Goal: Task Accomplishment & Management: Complete application form

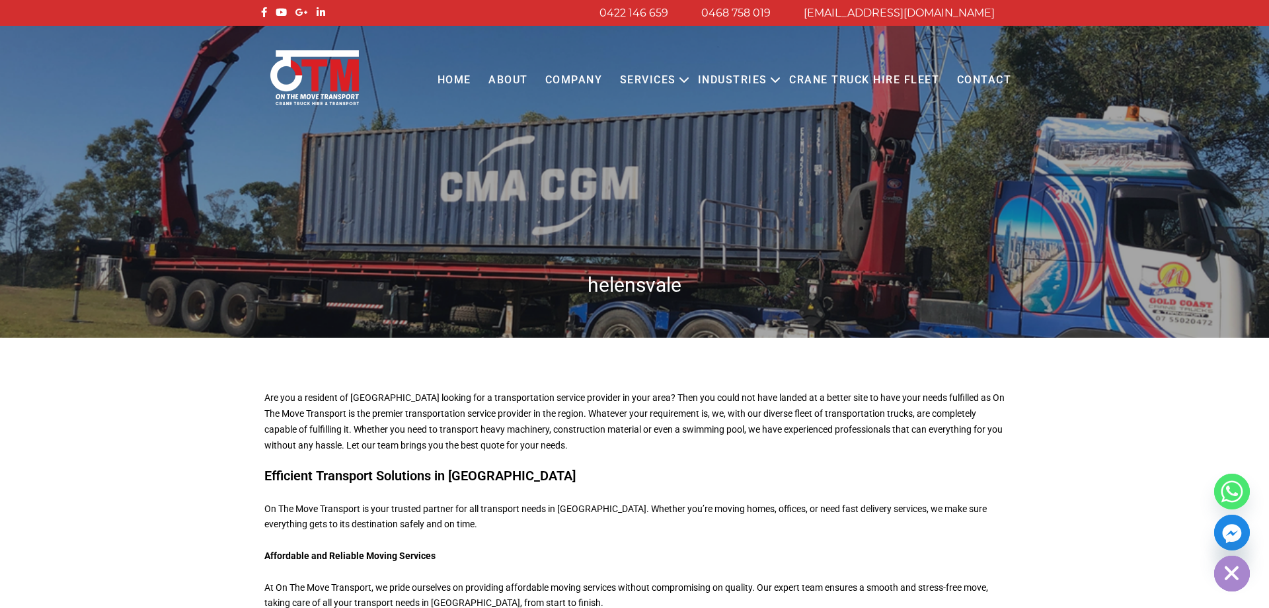
click at [520, 78] on link "About" at bounding box center [508, 80] width 57 height 36
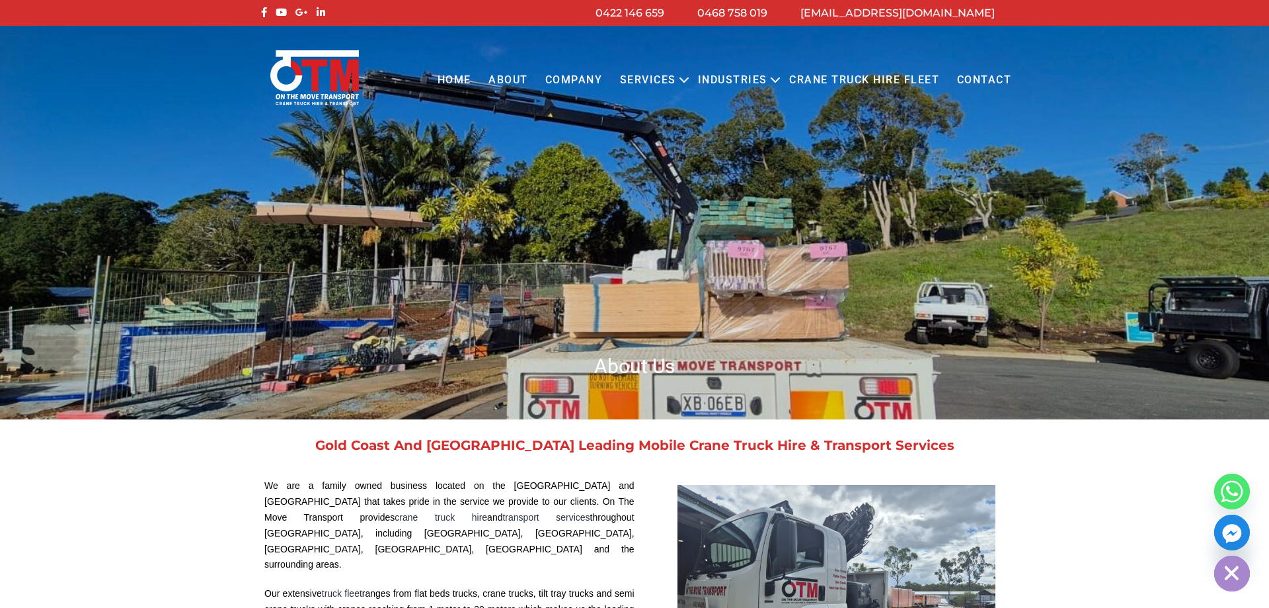
click at [987, 80] on link "Contact" at bounding box center [984, 80] width 72 height 36
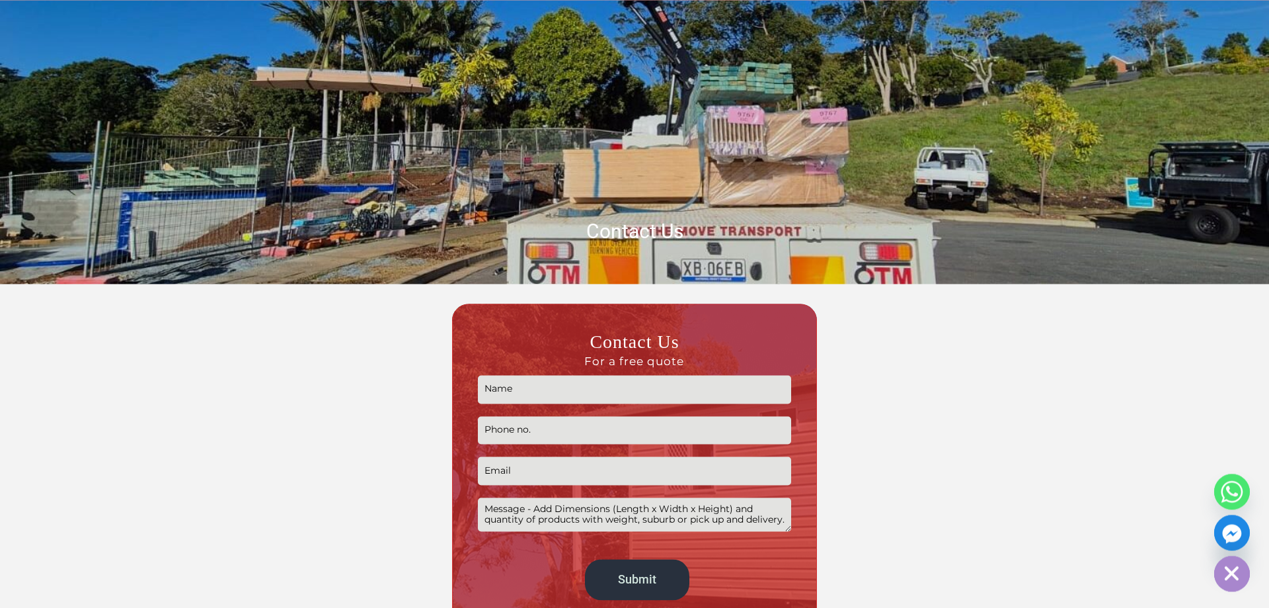
scroll to position [202, 0]
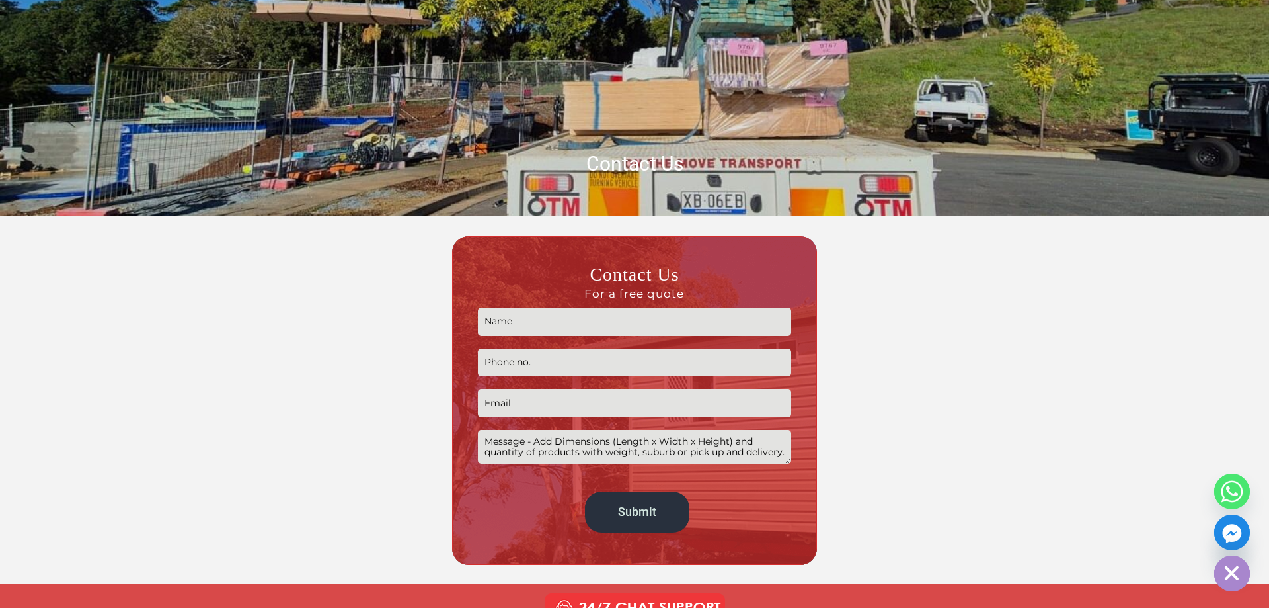
click at [560, 319] on input "Contact form" at bounding box center [634, 321] width 313 height 28
type input "Chris"
click at [584, 359] on input "Contact form" at bounding box center [634, 362] width 313 height 28
type input "0449500525"
click at [541, 403] on input "Contact form" at bounding box center [634, 403] width 313 height 28
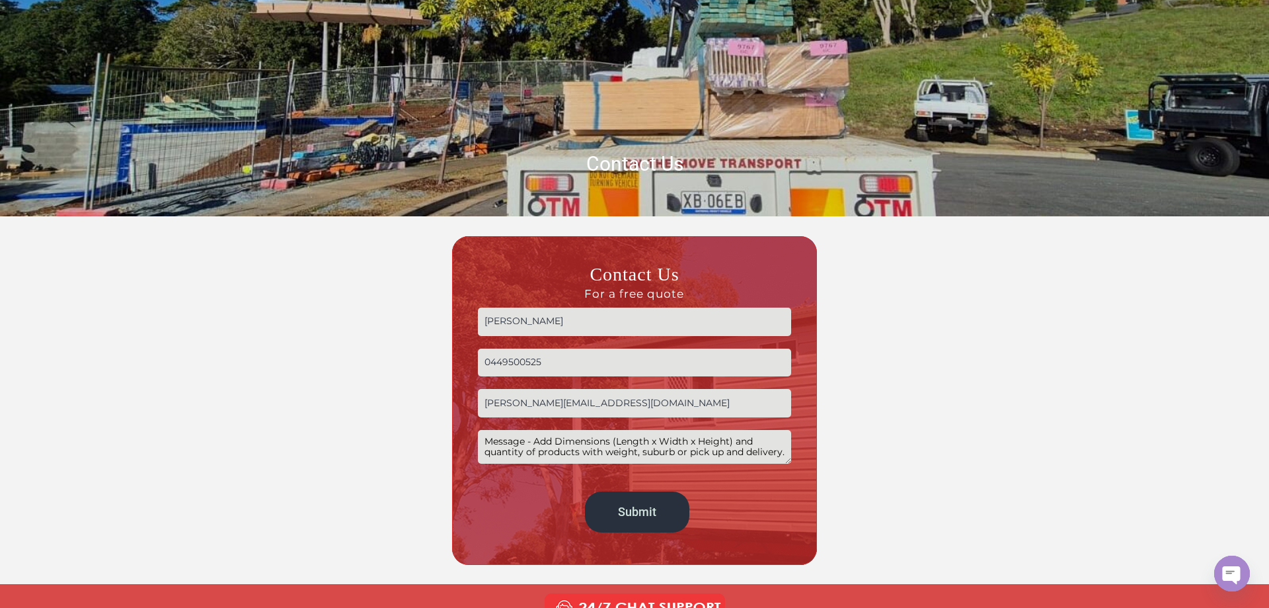
type input "Chris@eftek.com.au"
click at [570, 448] on textarea "Contact form" at bounding box center [634, 447] width 313 height 34
click at [692, 441] on textarea "Steel assembly pick up from Helensvale 0630 on Sat 18." at bounding box center [634, 447] width 313 height 34
click at [761, 446] on textarea "Steel assembly pick up from Helensvale 0630 am on Sat 18." at bounding box center [634, 447] width 313 height 34
click at [508, 454] on textarea "Steel assembly pick up from Helensvale 0630 am on Sat 18. Steel is 3-5 * 300" at bounding box center [634, 447] width 313 height 34
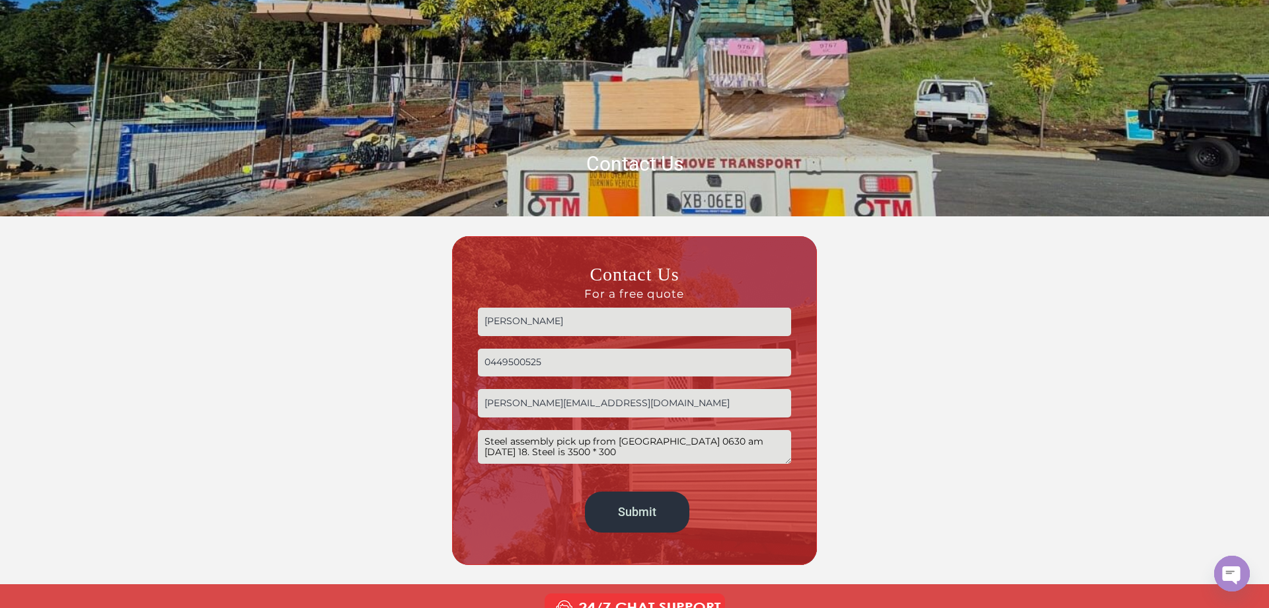
click at [549, 452] on textarea "Steel assembly pick up from Helensvale 0630 am on Sat 18. Steel is 3500 * 300" at bounding box center [634, 447] width 313 height 34
click at [609, 457] on textarea "Steel assembly pick up from Helensvale 0630 am on Sat 18. Steel is 3500 * 1000 …" at bounding box center [634, 447] width 313 height 34
click at [718, 455] on textarea "Steel assembly pick up from Helensvale 0630 am on Sat 18. Steel is 3500 * 1000 …" at bounding box center [634, 447] width 313 height 34
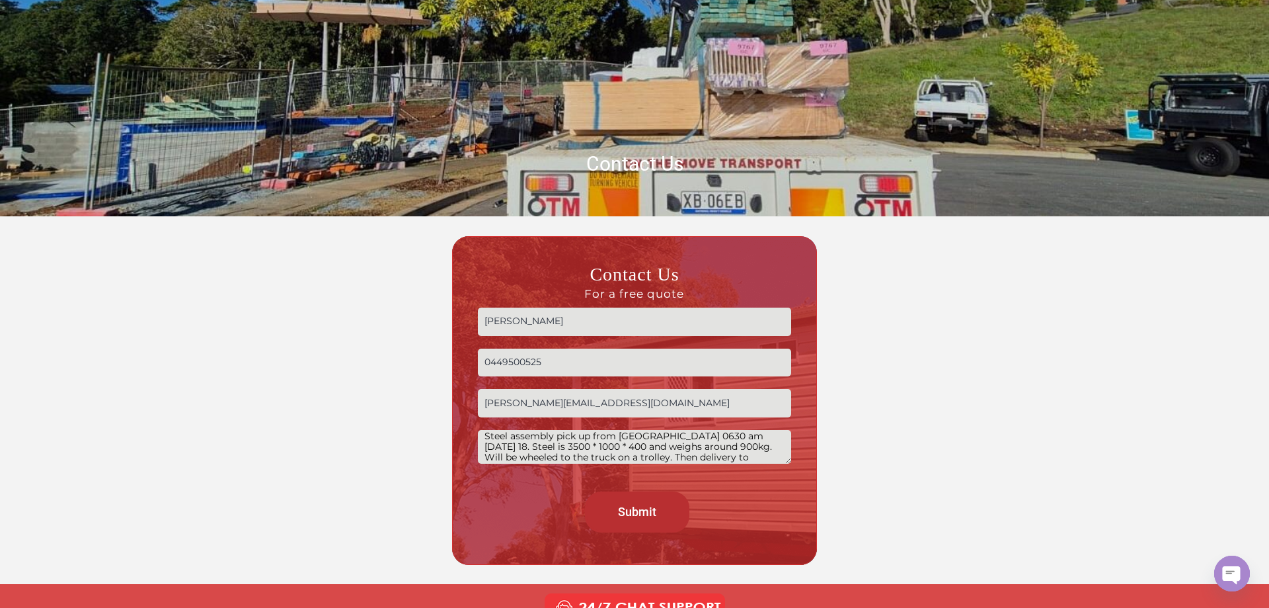
type textarea "Steel assembly pick up from Helensvale 0630 am on Sat 18. Steel is 3500 * 1000 …"
click at [639, 507] on input "Submit" at bounding box center [637, 511] width 105 height 40
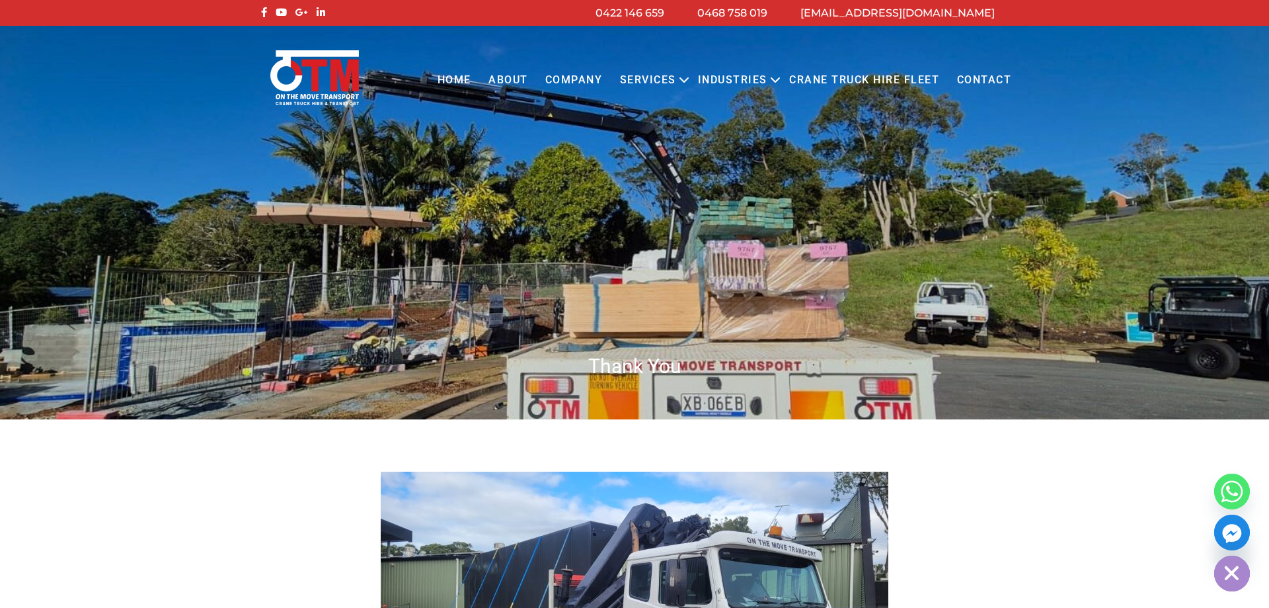
click at [979, 75] on link "Contact" at bounding box center [984, 80] width 72 height 36
